Goal: Task Accomplishment & Management: Use online tool/utility

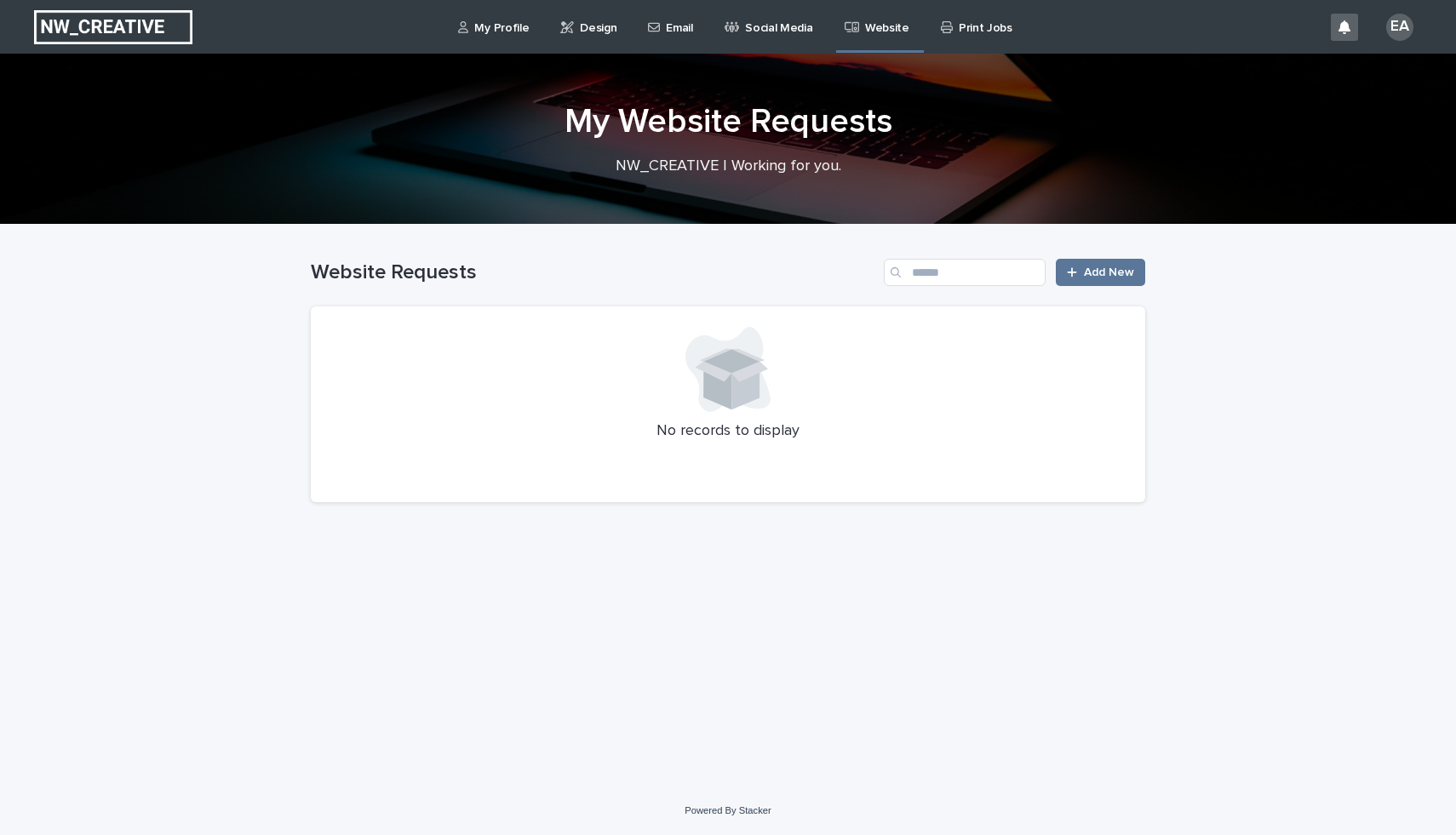
click at [970, 31] on p "Print Jobs" at bounding box center [985, 17] width 54 height 36
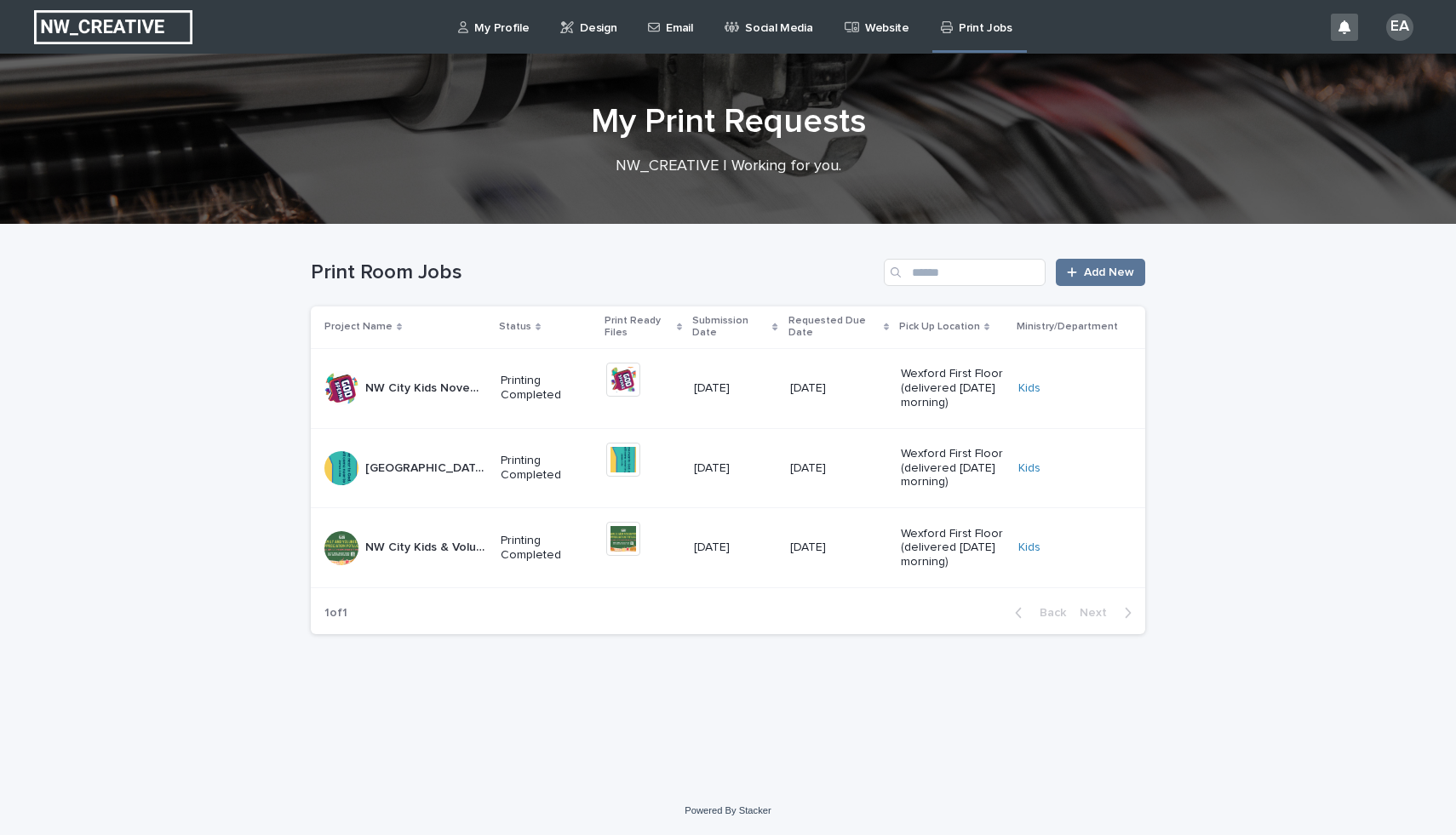
click at [783, 25] on p "Social Media" at bounding box center [779, 17] width 67 height 36
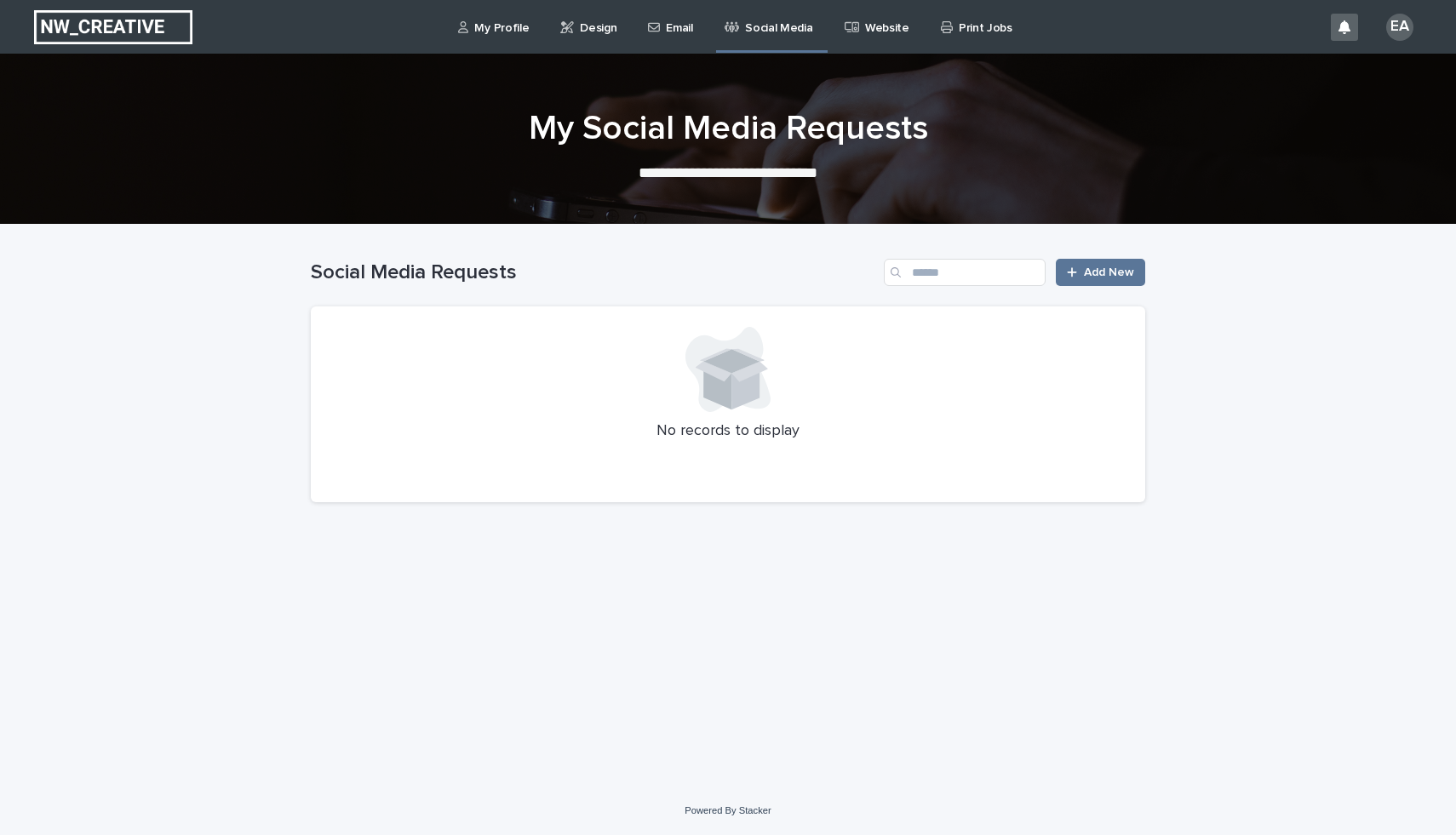
click at [681, 13] on p "Email" at bounding box center [678, 17] width 26 height 36
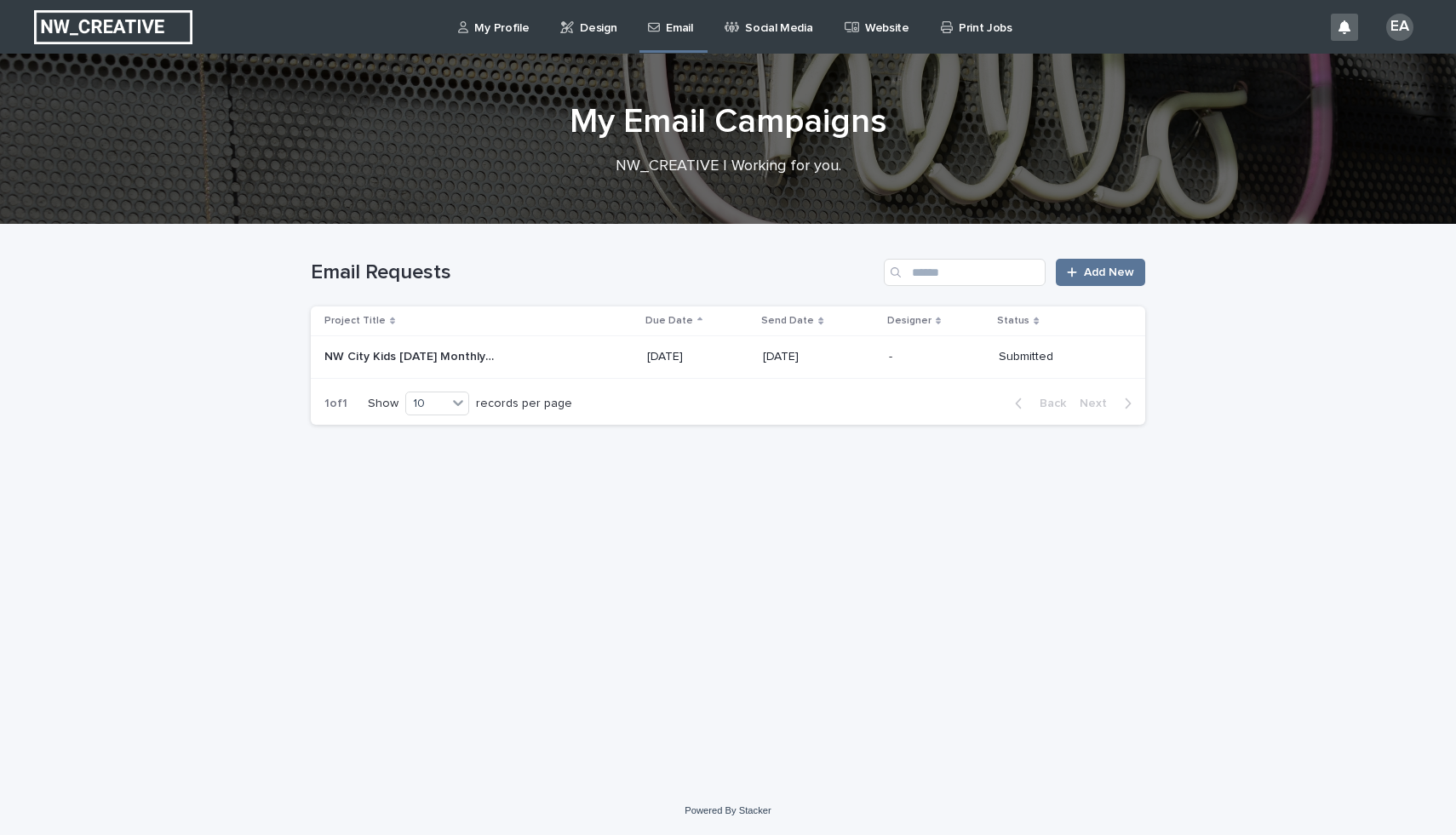
click at [596, 22] on p "Design" at bounding box center [598, 17] width 37 height 36
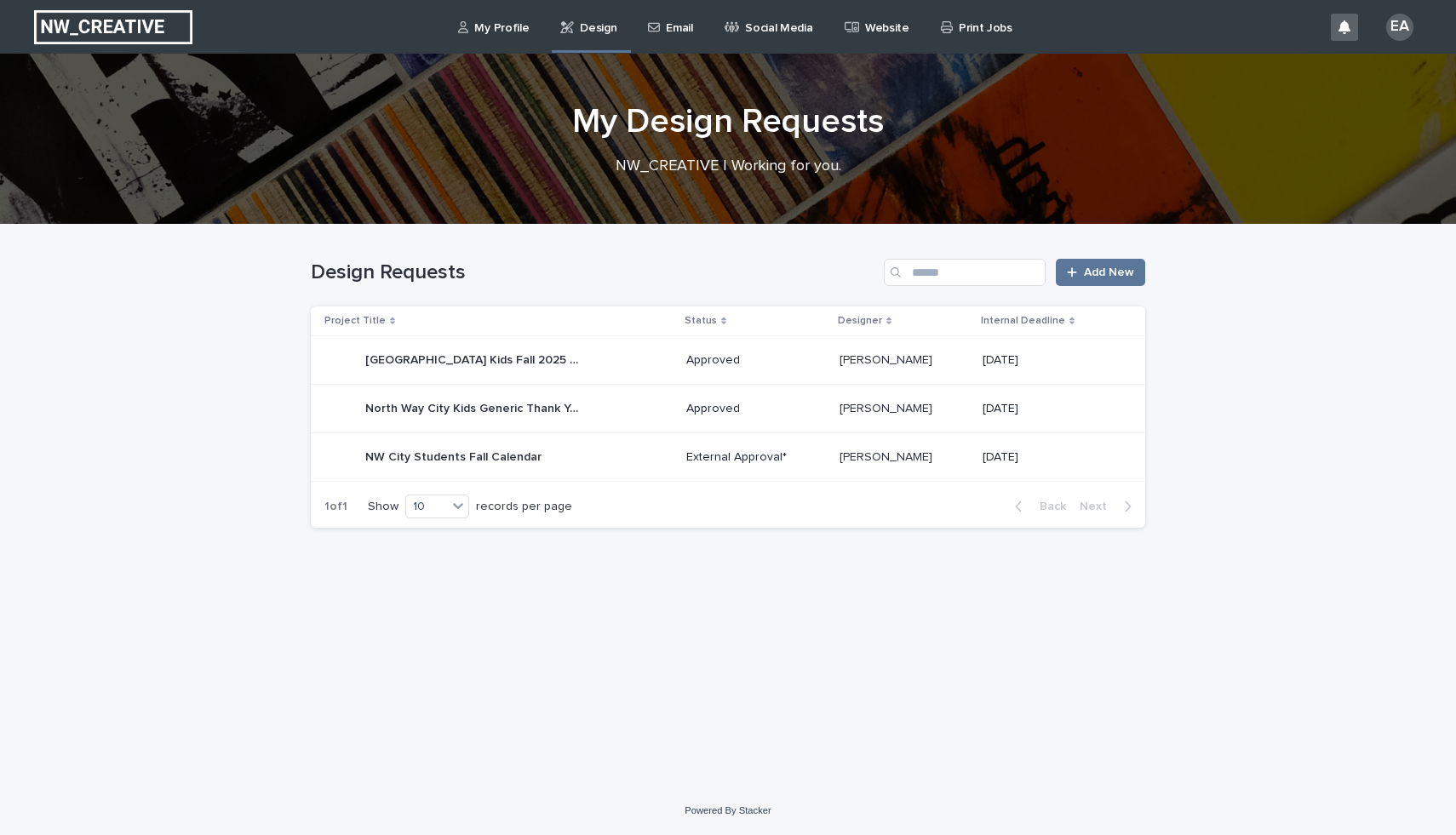
click at [825, 369] on div "Approved" at bounding box center [756, 360] width 140 height 28
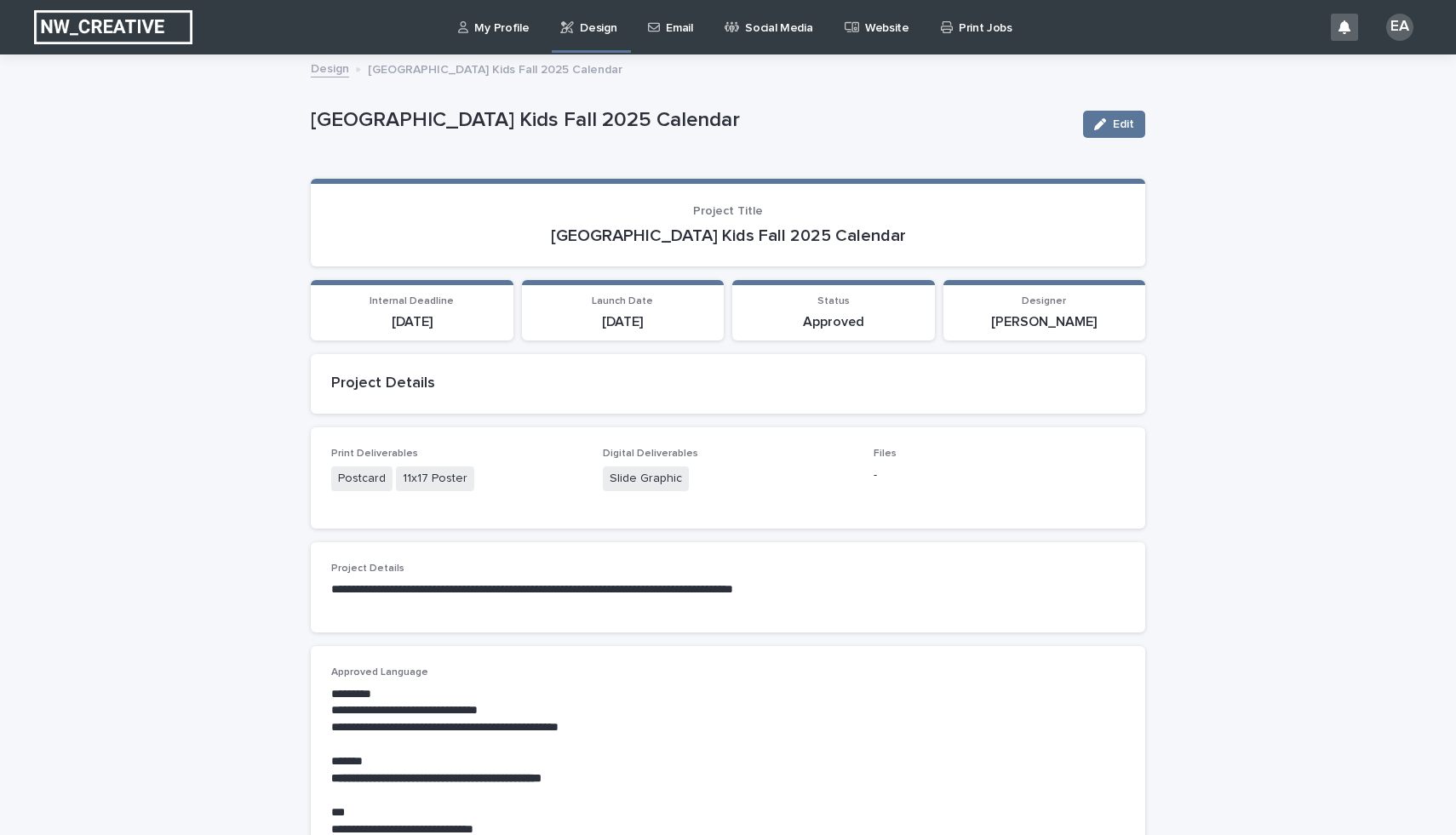
click at [604, 39] on link "Design" at bounding box center [591, 25] width 66 height 50
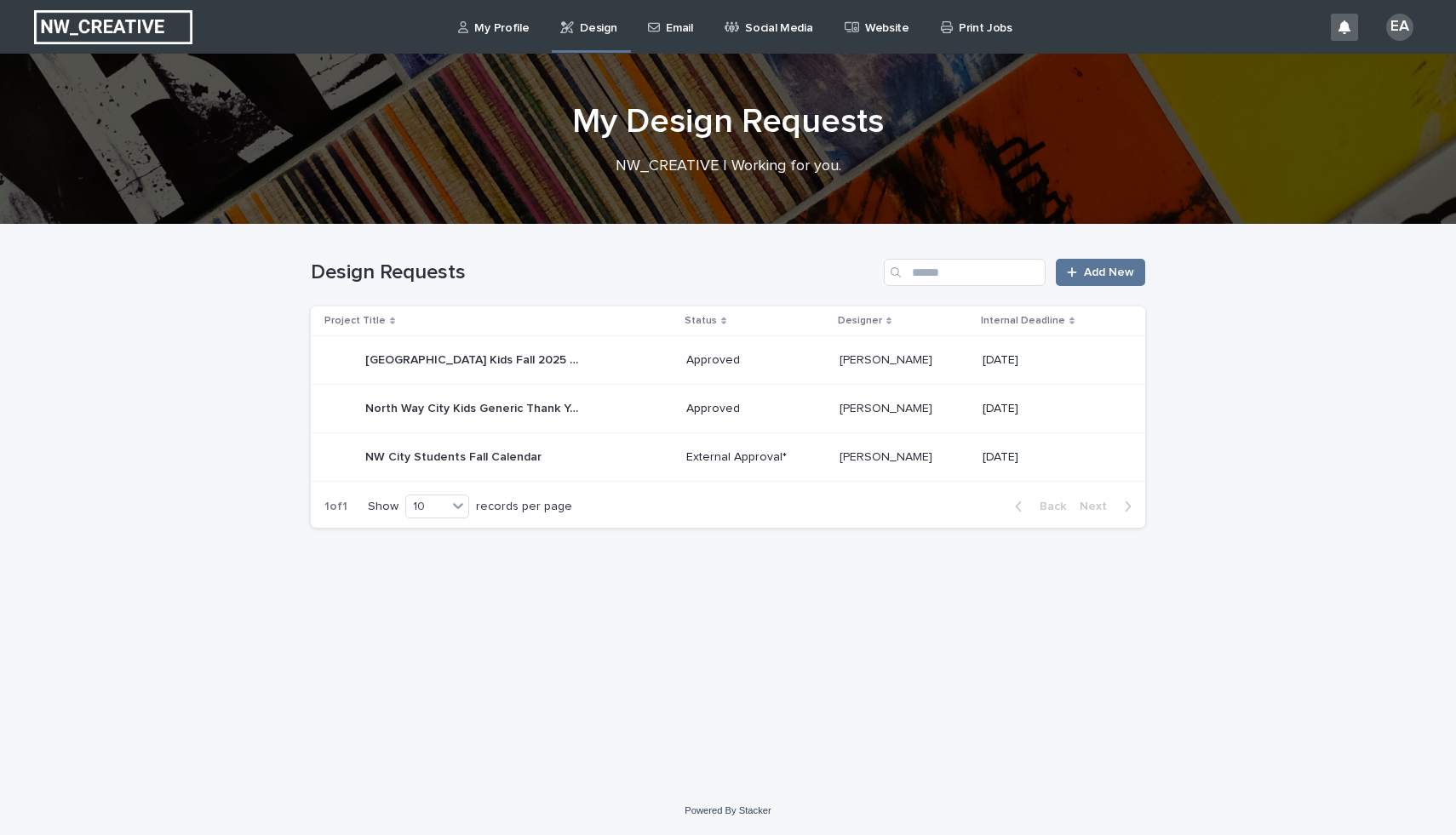
click at [736, 455] on p "External Approval*" at bounding box center [756, 457] width 140 height 14
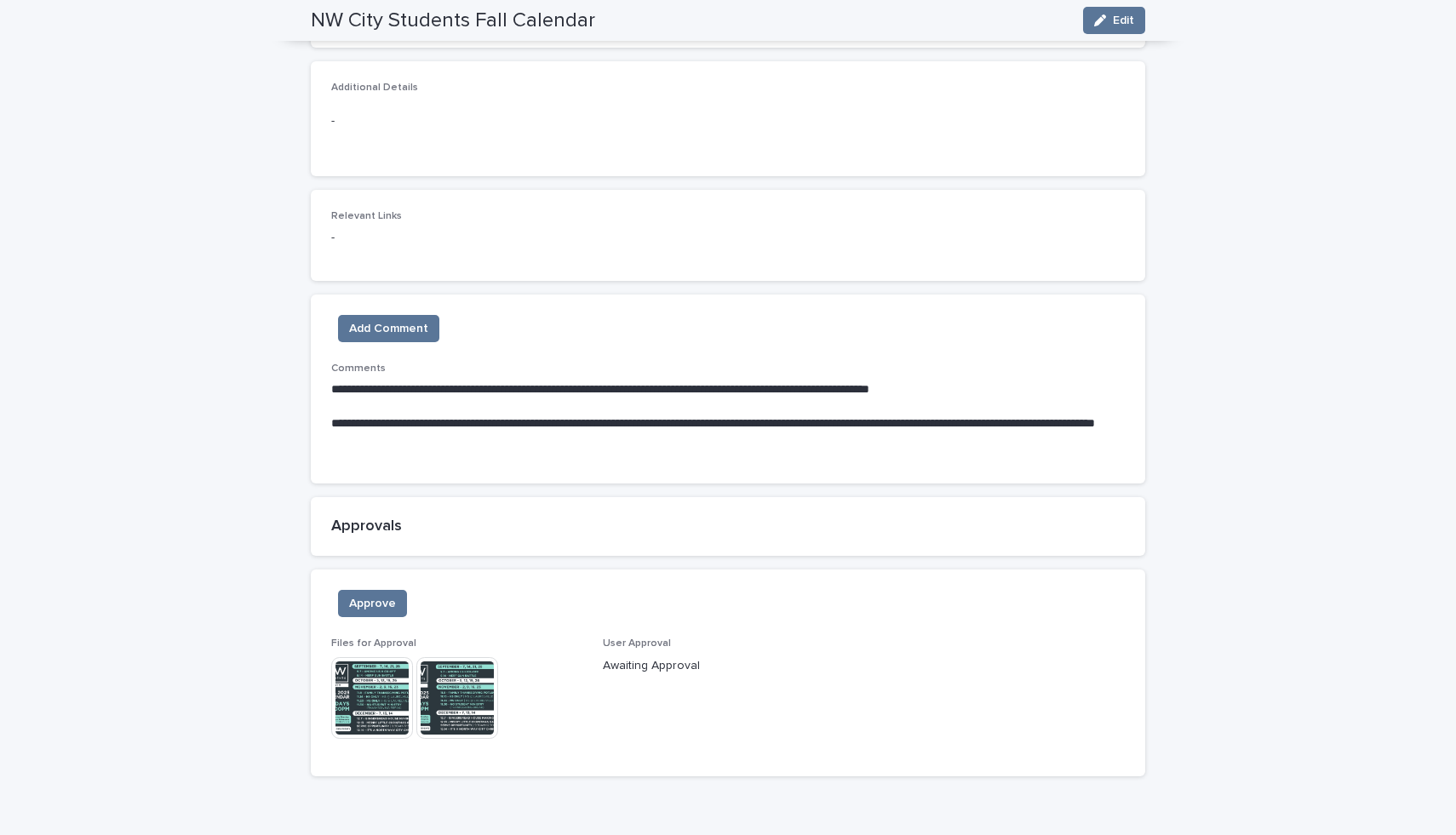
scroll to position [1031, 0]
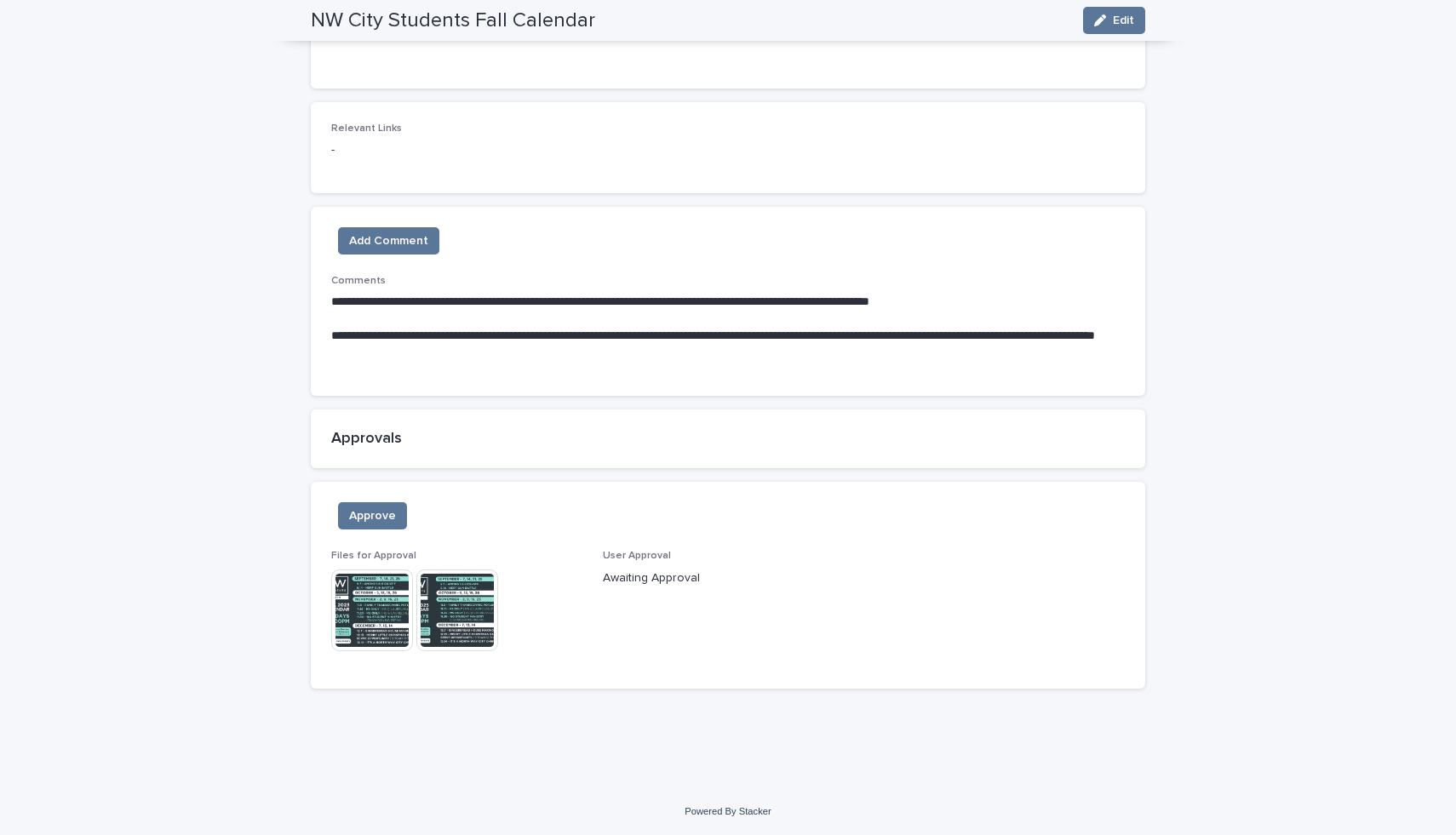
click at [407, 618] on img at bounding box center [371, 610] width 82 height 82
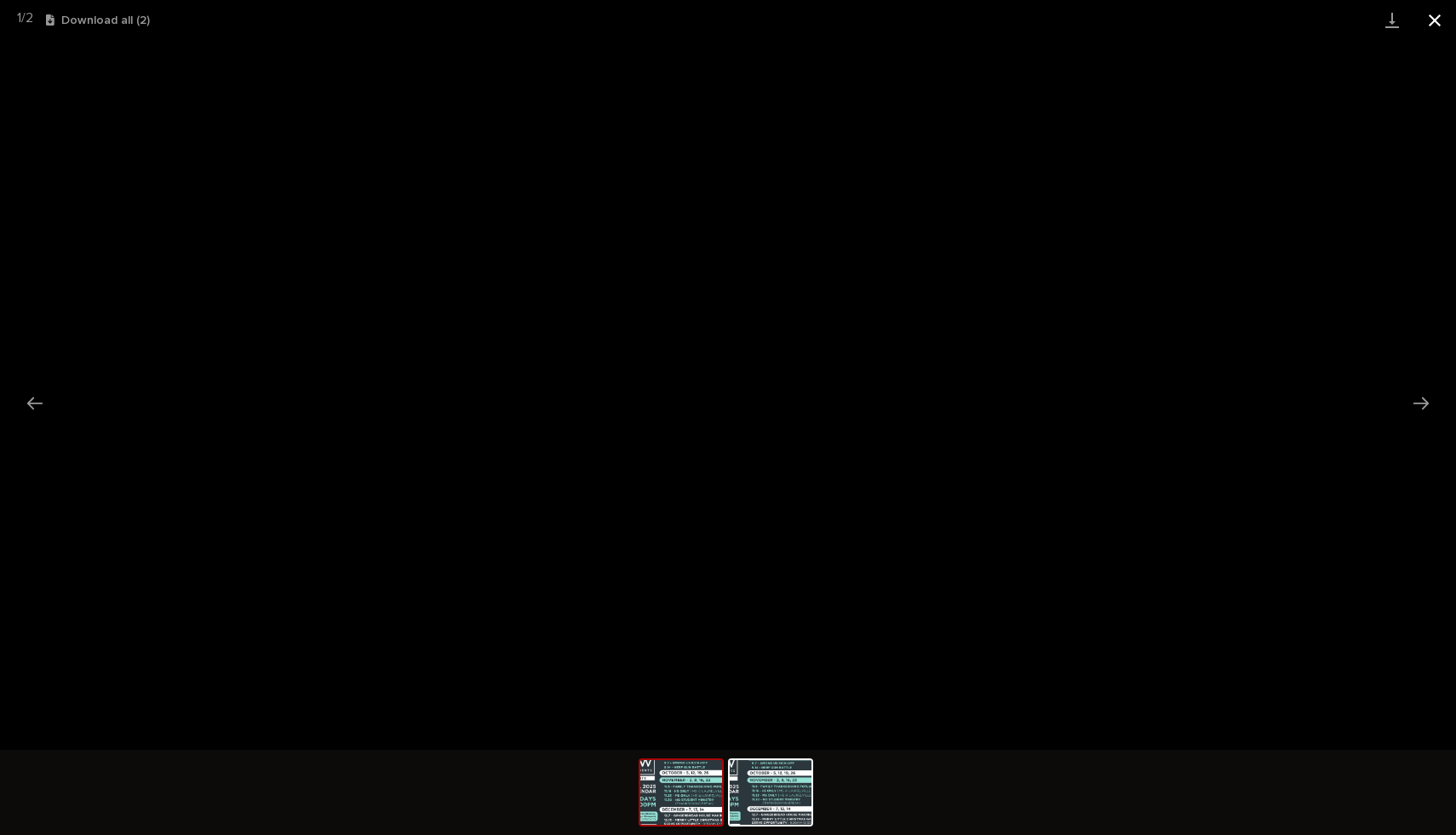
click at [1445, 20] on button "Close gallery" at bounding box center [1435, 20] width 42 height 40
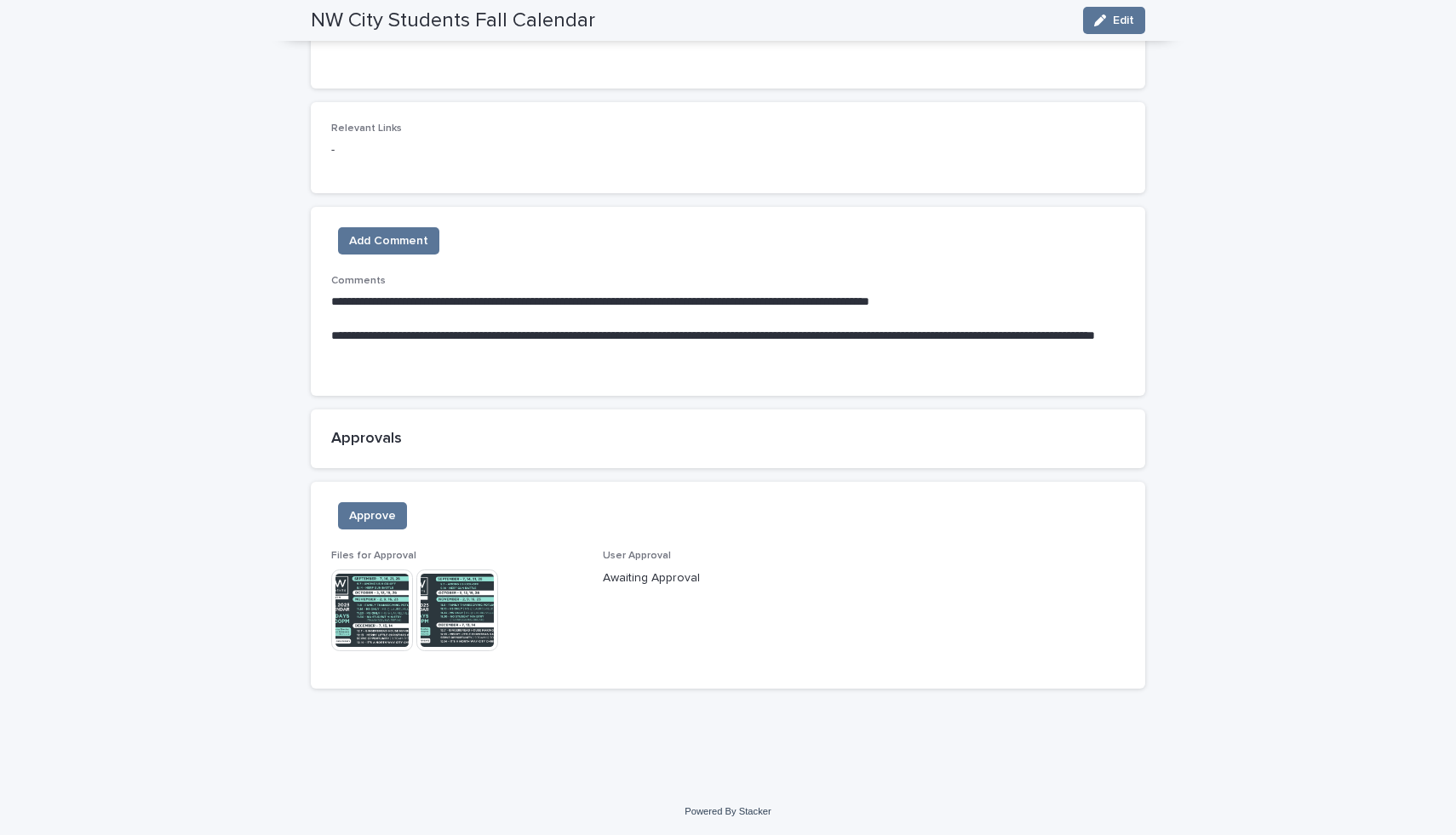
click at [471, 640] on img at bounding box center [457, 610] width 82 height 82
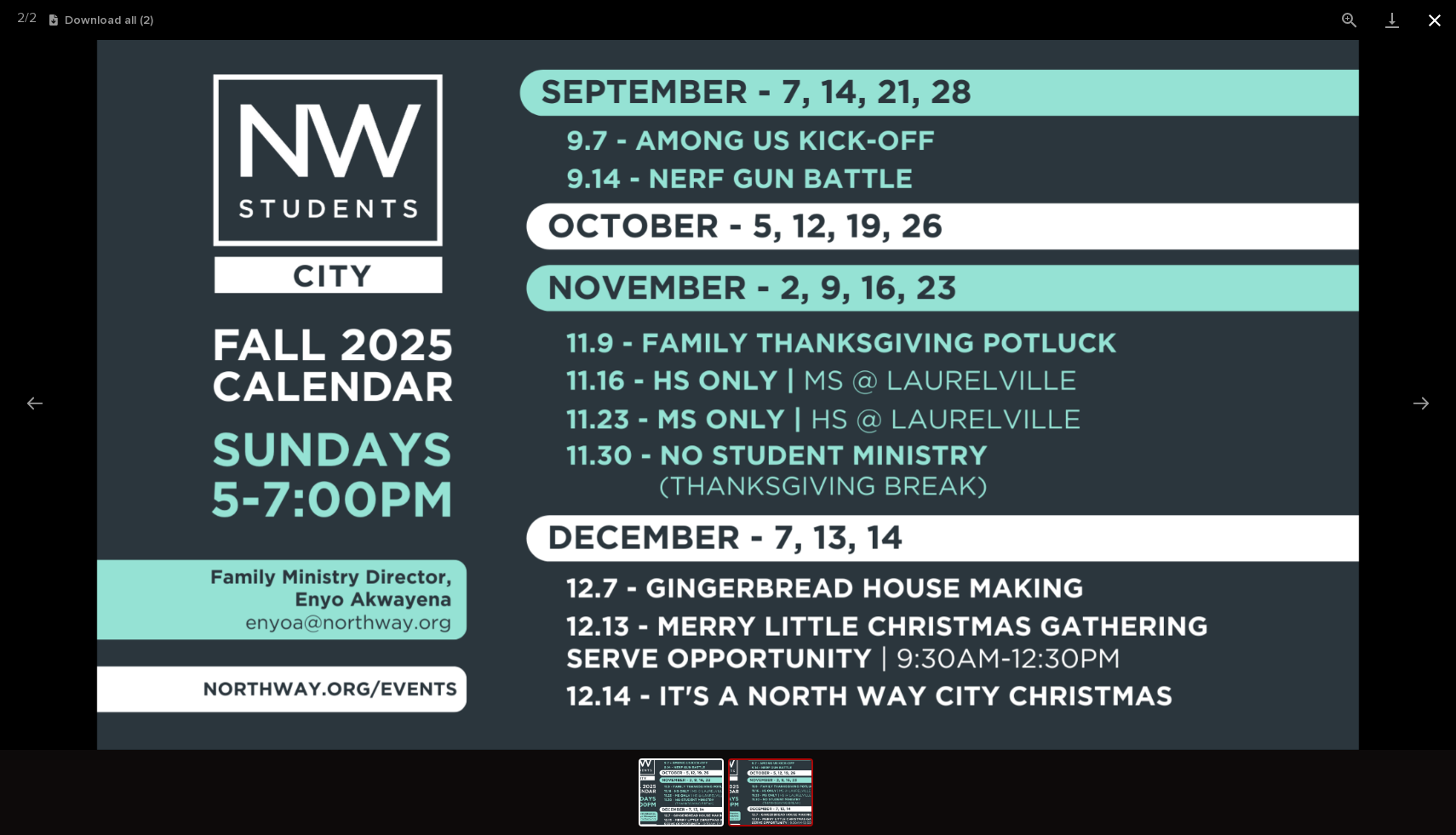
click at [1449, 18] on button "Close gallery" at bounding box center [1435, 20] width 42 height 40
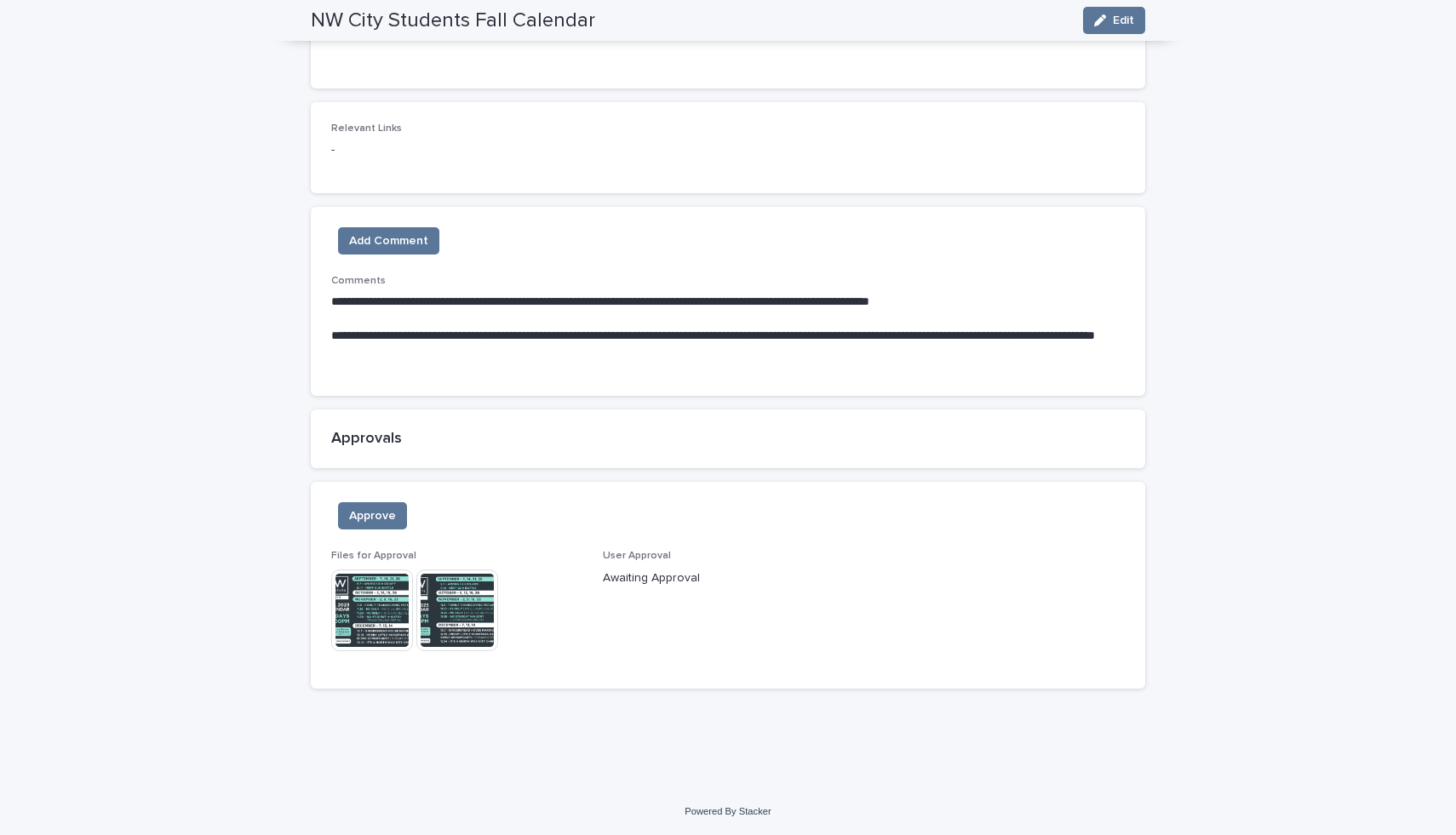
click at [388, 575] on img at bounding box center [371, 610] width 82 height 82
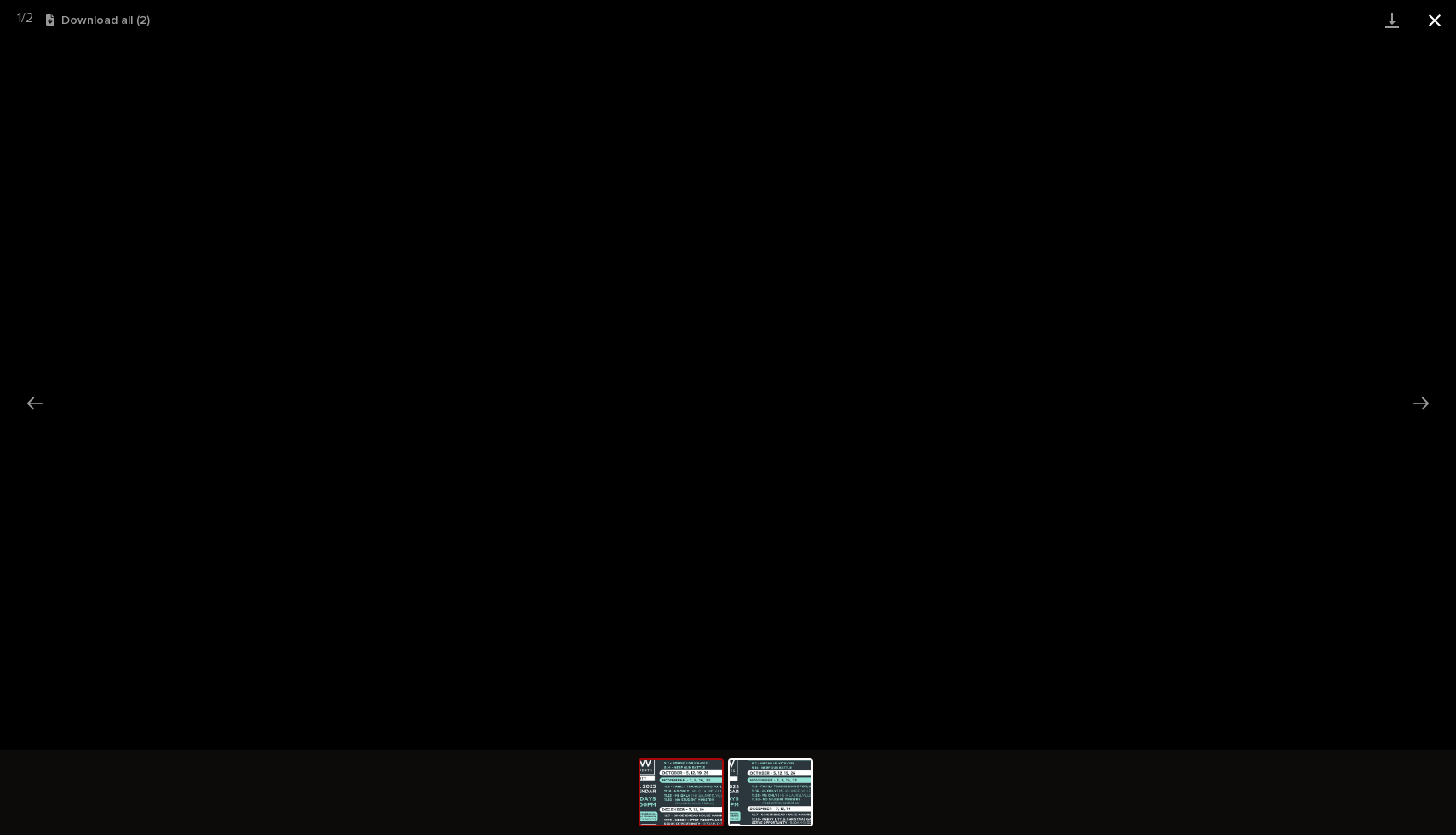
click at [1437, 11] on button "Close gallery" at bounding box center [1435, 20] width 42 height 40
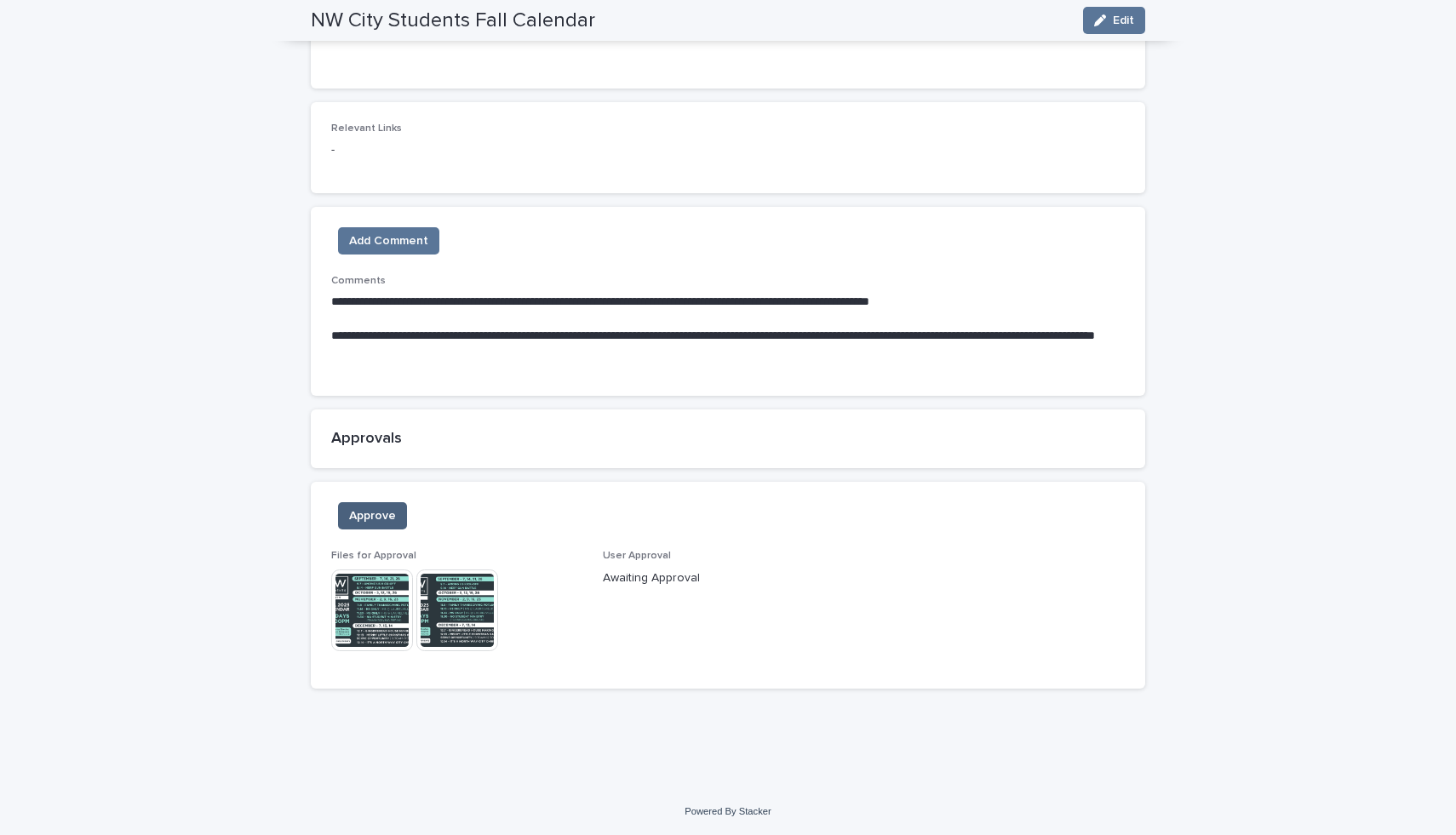
click at [372, 518] on span "Approve" at bounding box center [372, 516] width 47 height 17
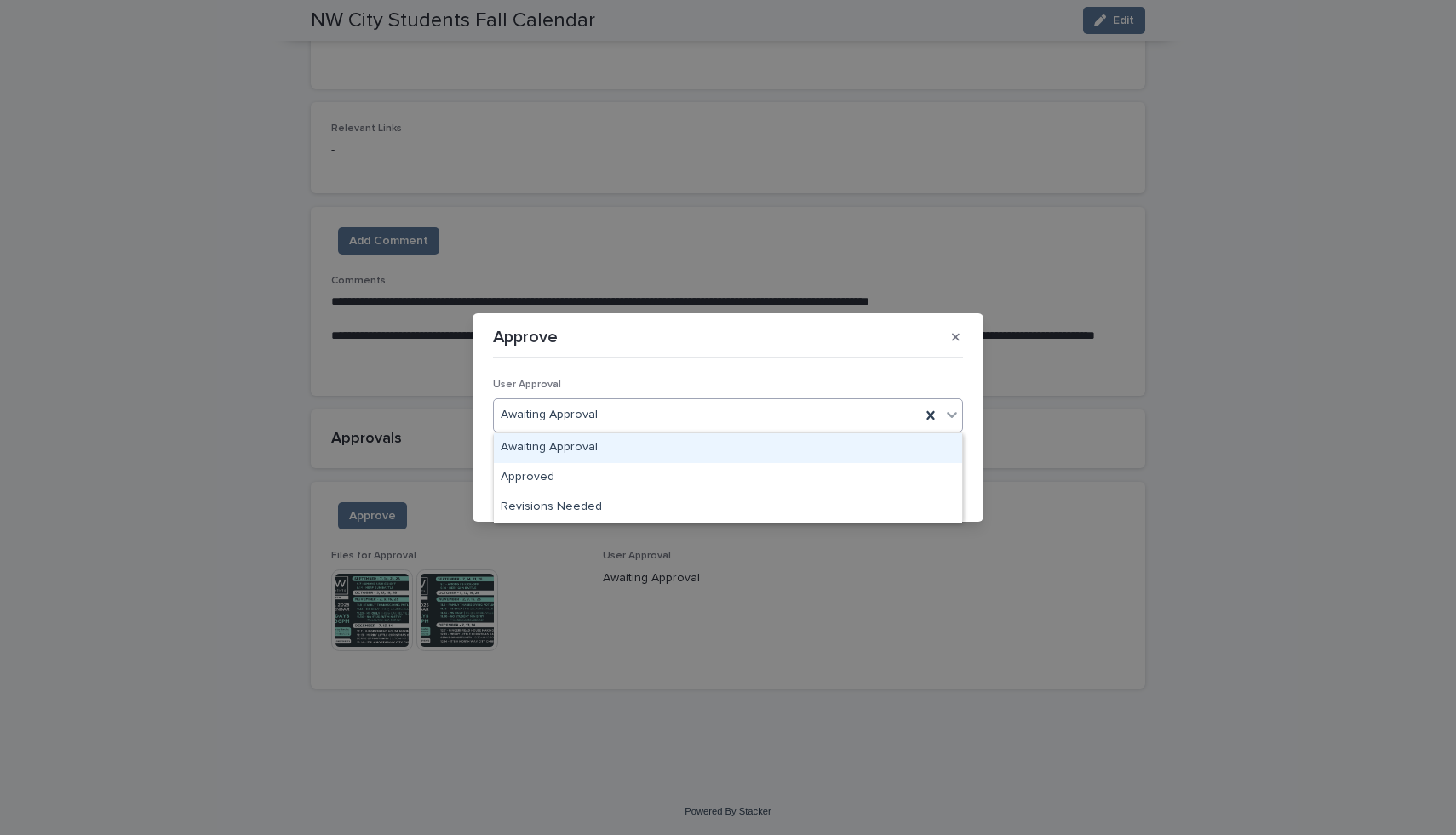
click at [749, 427] on div "Awaiting Approval" at bounding box center [707, 415] width 426 height 28
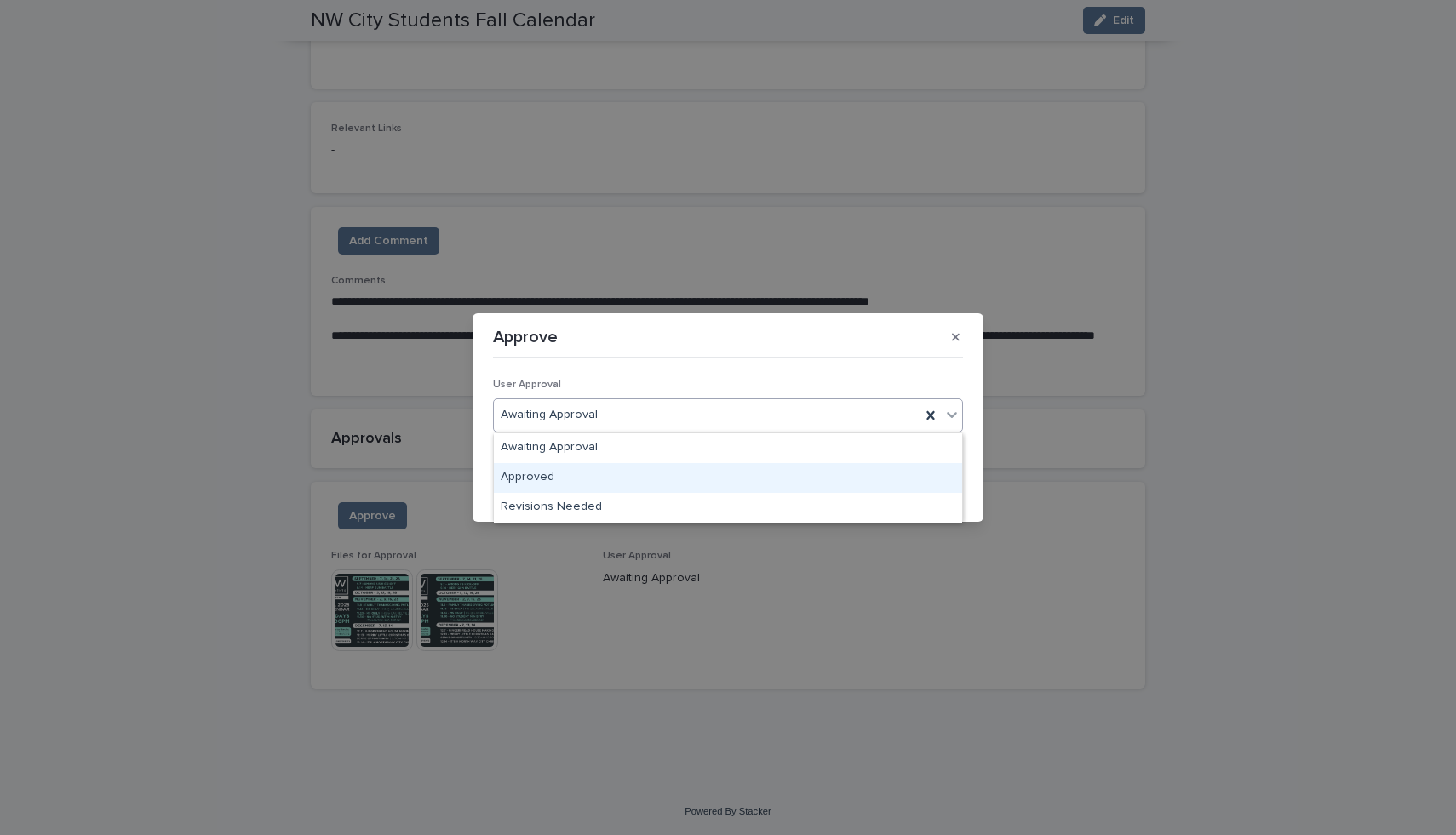
click at [734, 489] on div "Approved" at bounding box center [728, 477] width 469 height 30
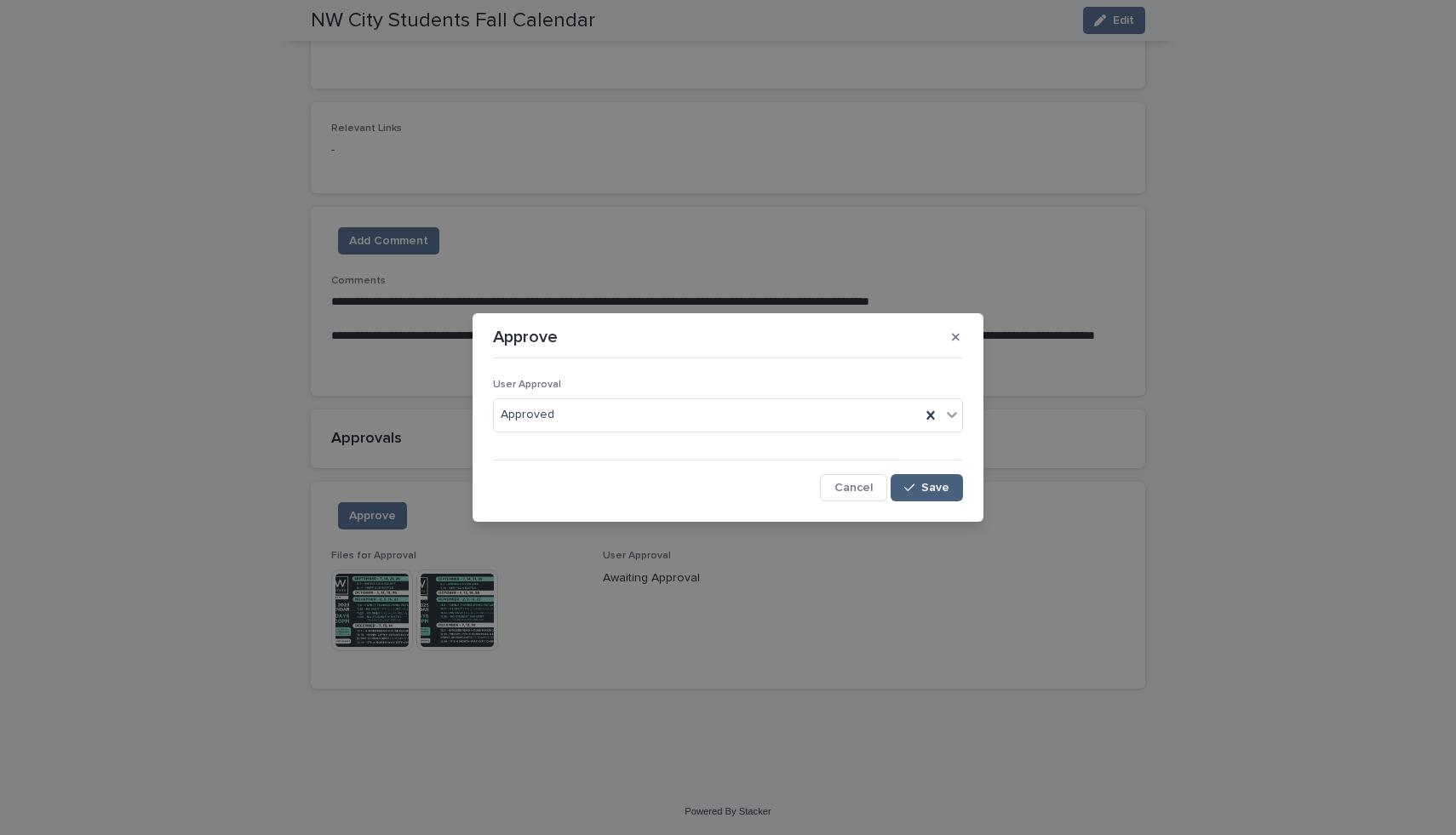
click at [954, 498] on button "Save" at bounding box center [927, 488] width 72 height 27
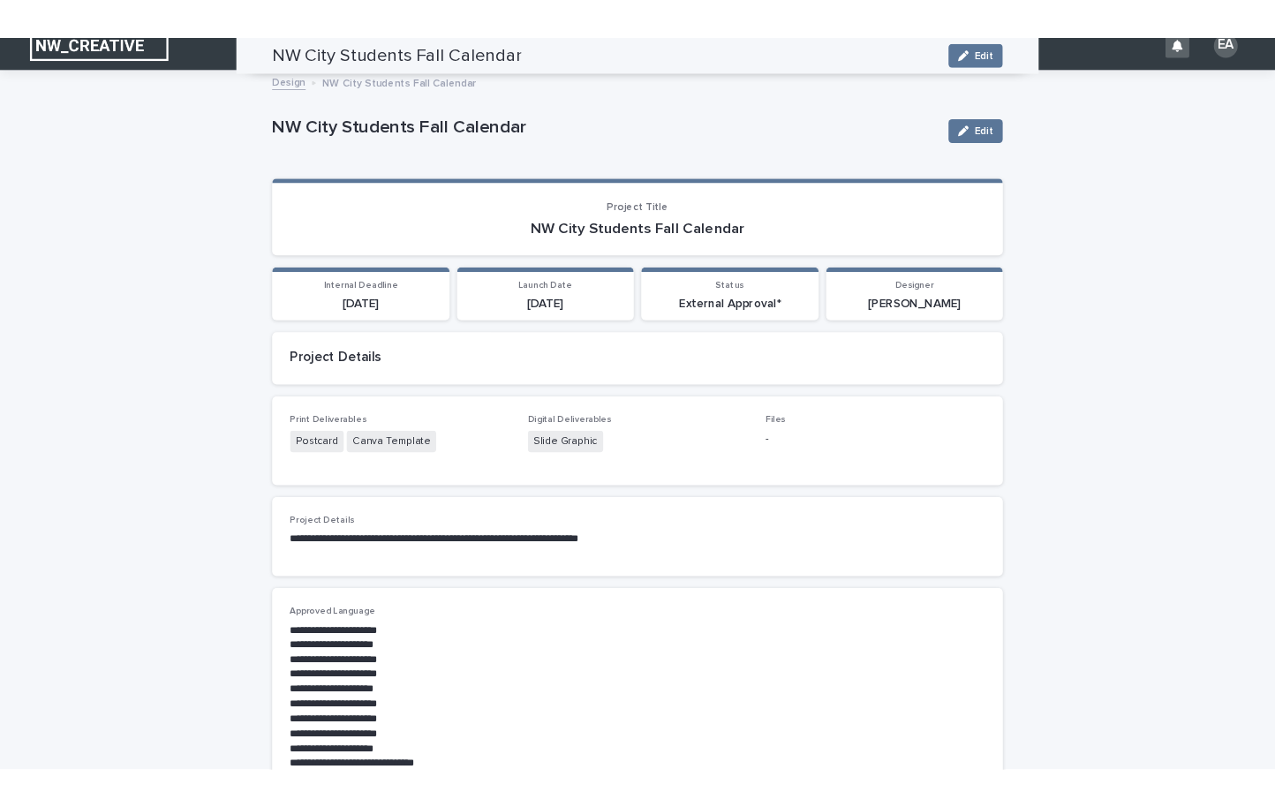
scroll to position [0, 0]
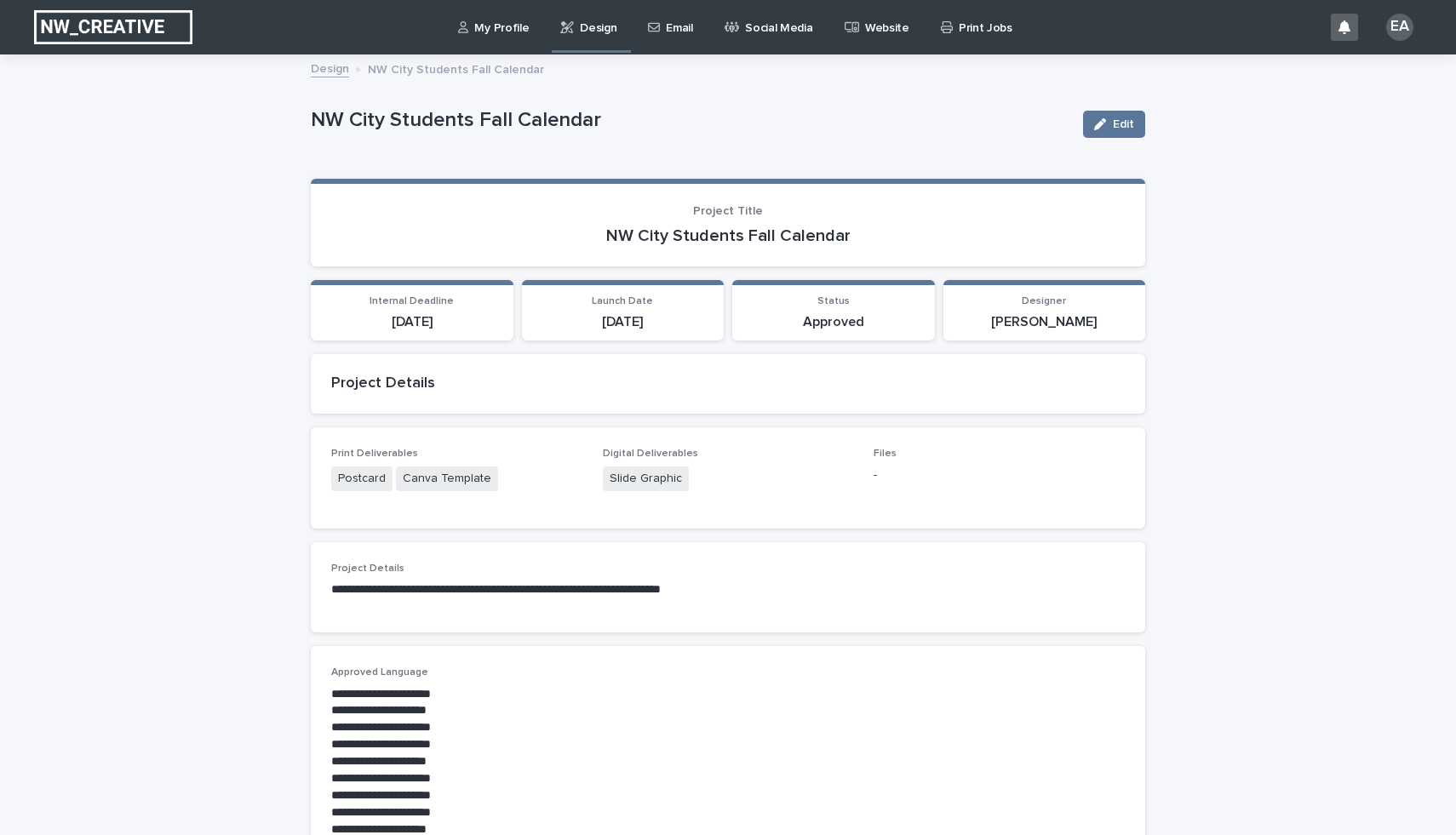
click at [591, 24] on p "Design" at bounding box center [598, 17] width 37 height 36
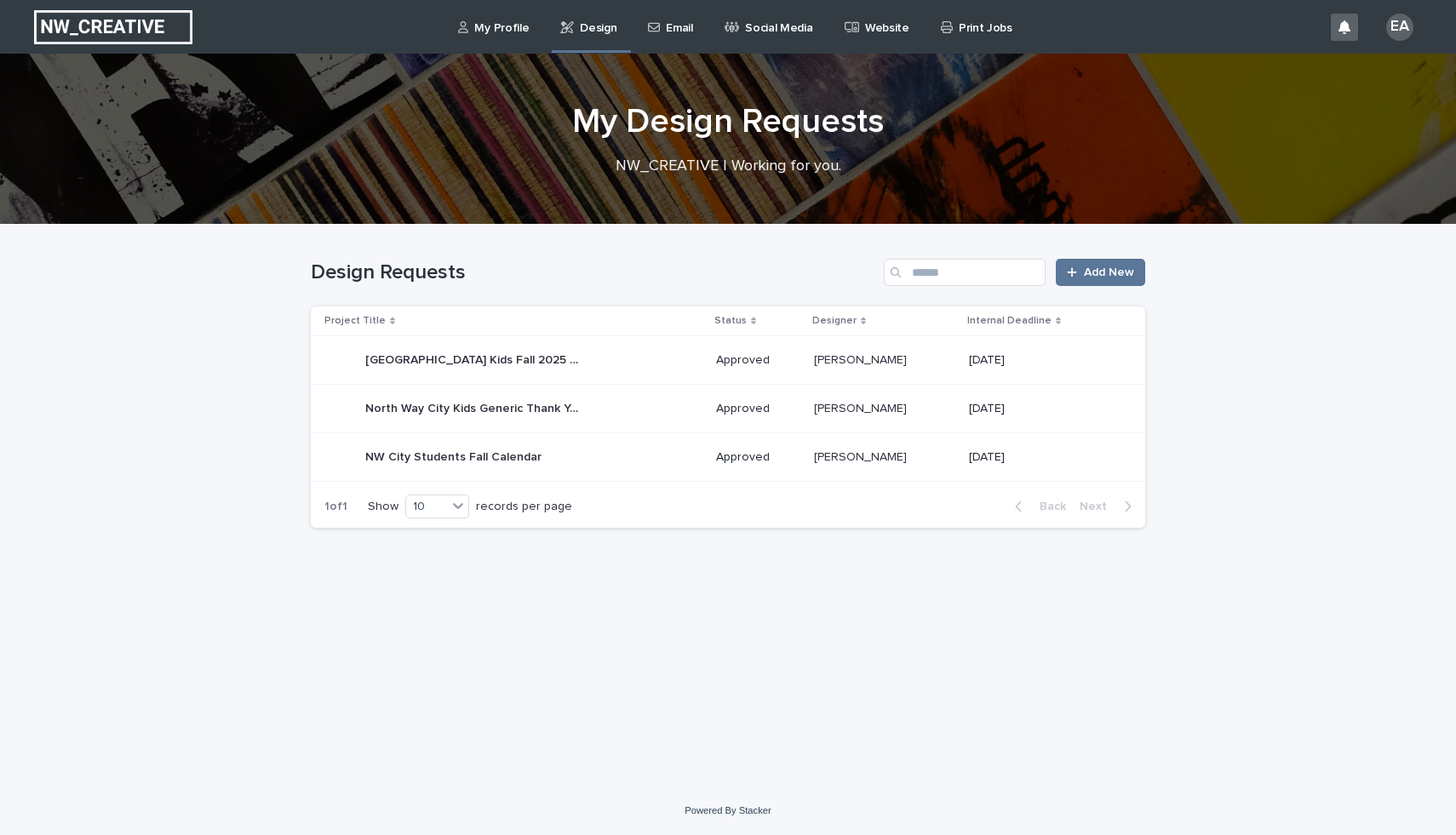
click at [511, 15] on p "My Profile" at bounding box center [501, 17] width 55 height 36
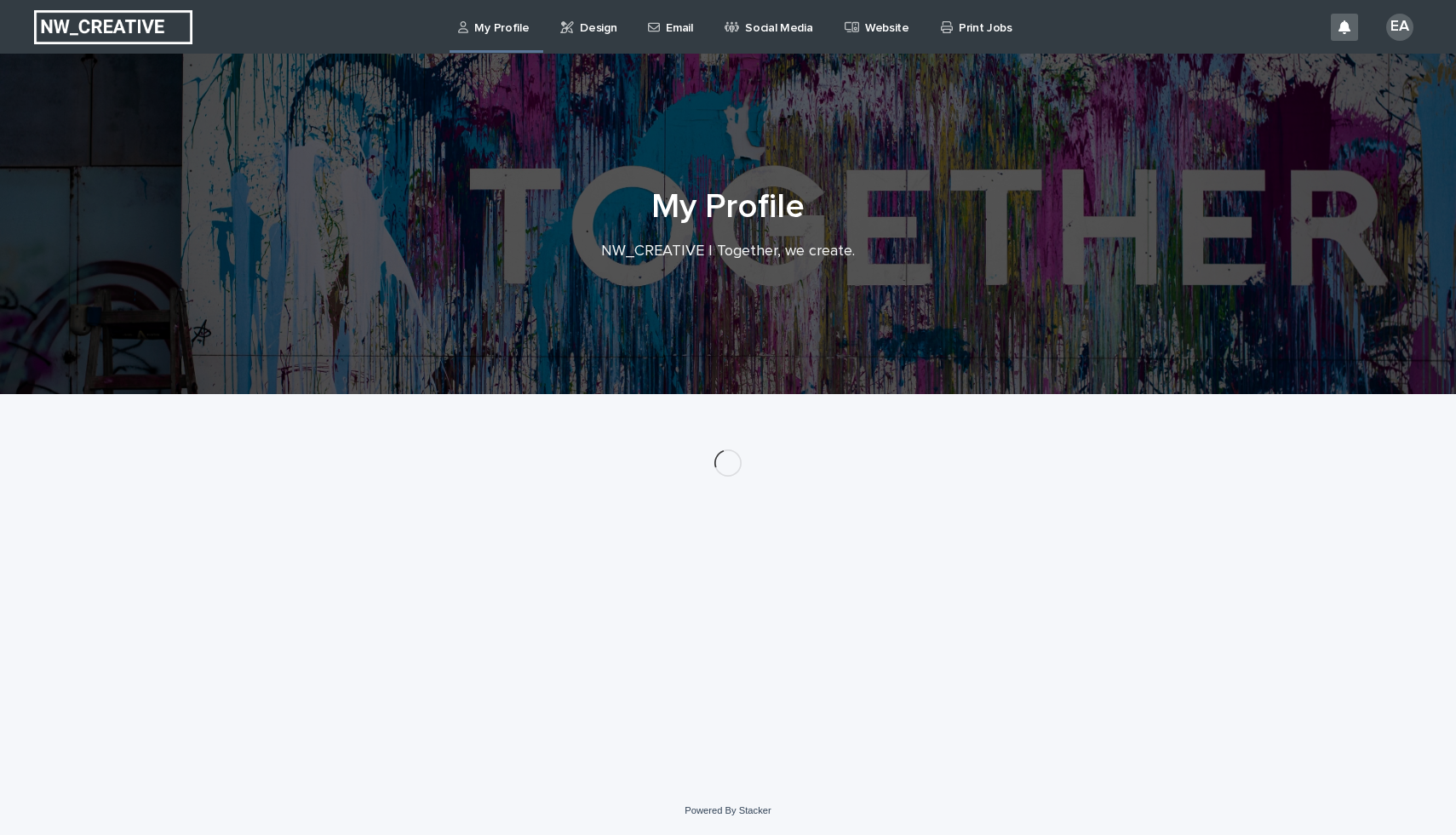
click at [580, 15] on p "Design" at bounding box center [598, 17] width 37 height 36
